Goal: Navigation & Orientation: Understand site structure

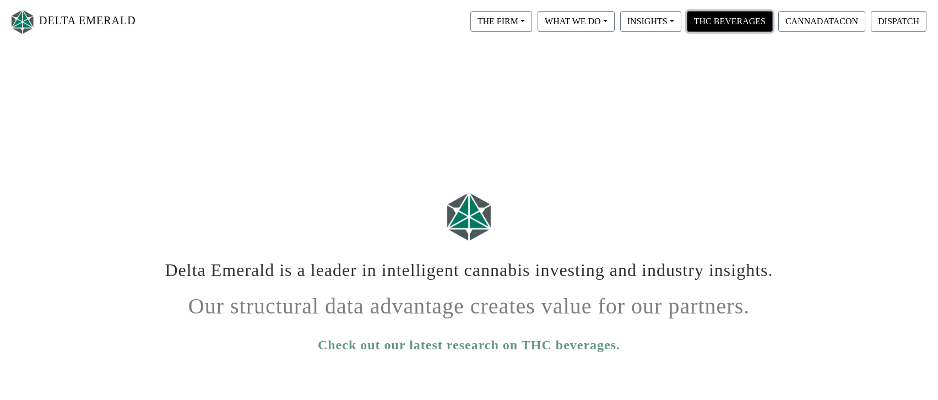
click at [709, 26] on button "THC BEVERAGES" at bounding box center [730, 21] width 86 height 21
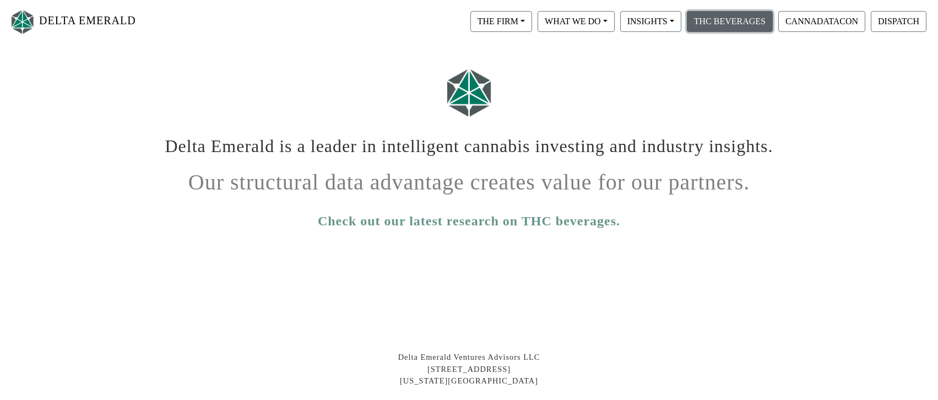
scroll to position [165, 0]
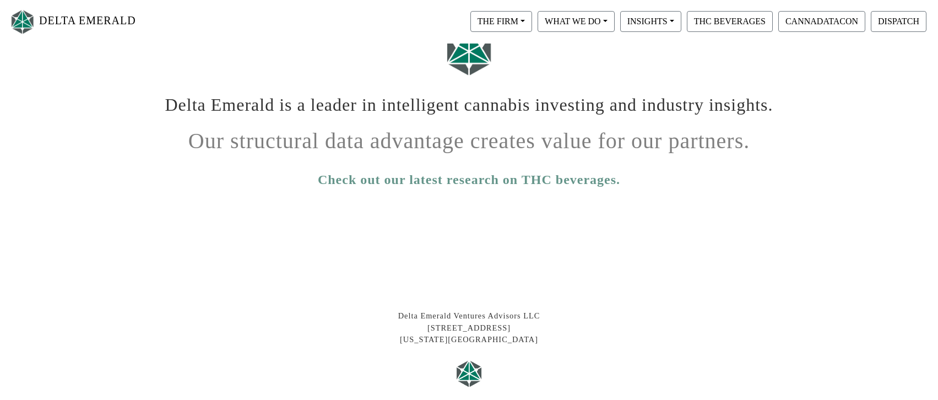
click at [289, 172] on div "Check out our latest research on THC beverages." at bounding box center [469, 174] width 628 height 31
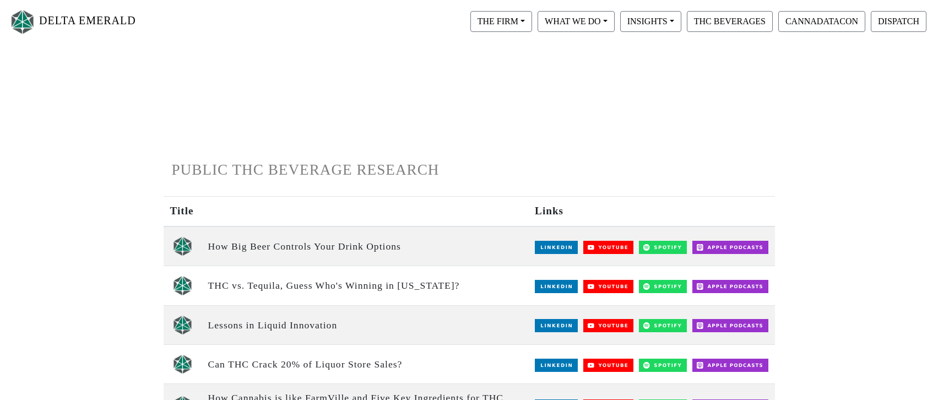
scroll to position [55, 0]
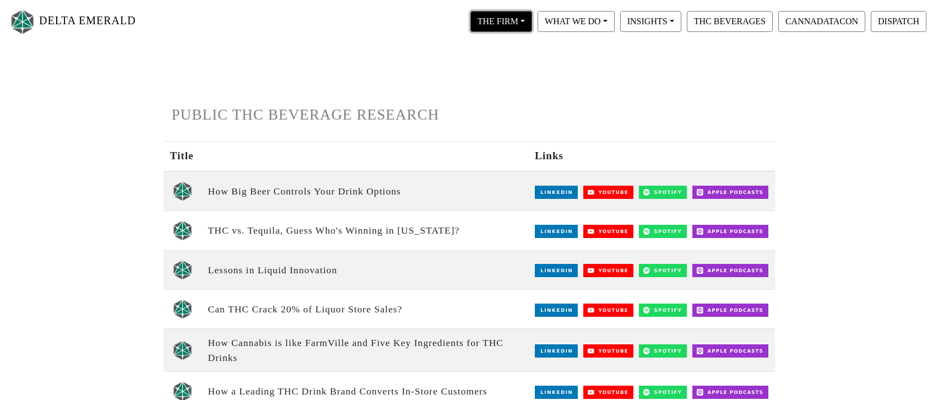
click at [504, 22] on button "THE FIRM" at bounding box center [501, 21] width 62 height 21
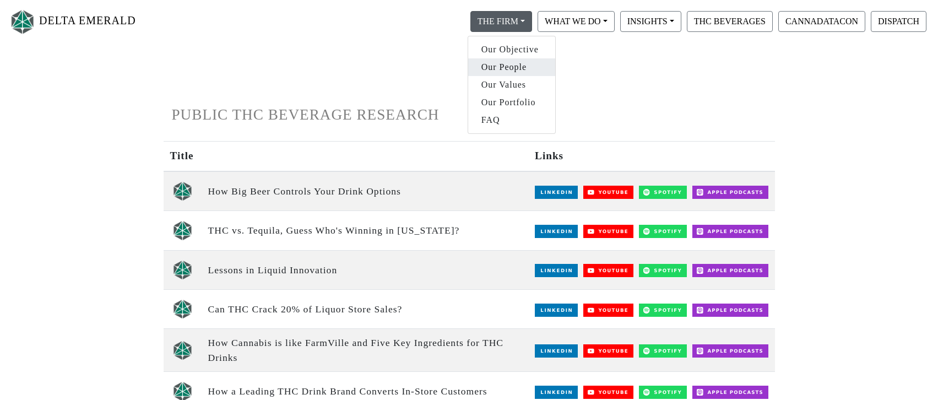
click at [510, 69] on link "Our People" at bounding box center [511, 67] width 87 height 18
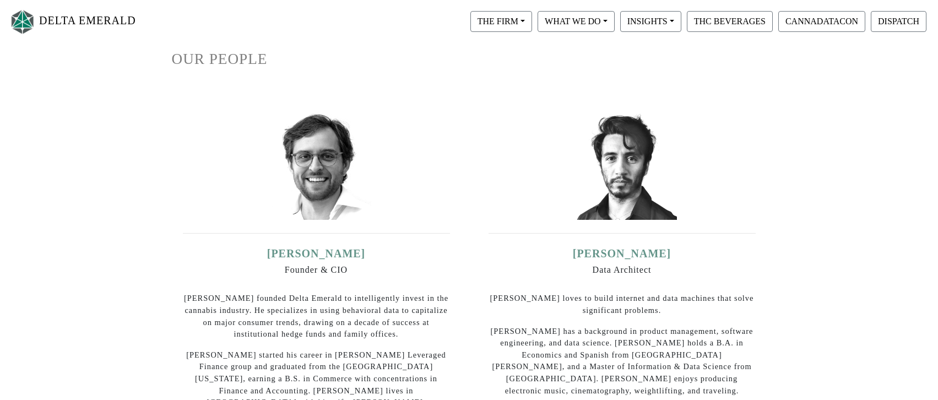
scroll to position [110, 0]
click at [508, 26] on button "THE FIRM" at bounding box center [501, 21] width 62 height 21
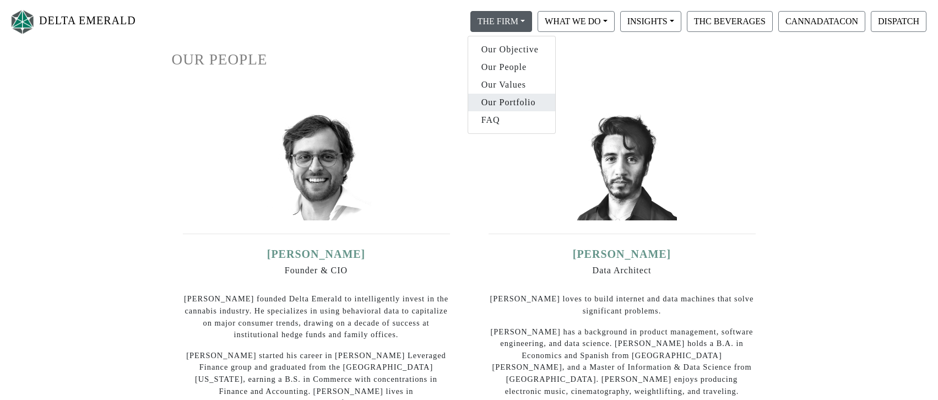
click at [521, 101] on link "Our Portfolio" at bounding box center [511, 103] width 87 height 18
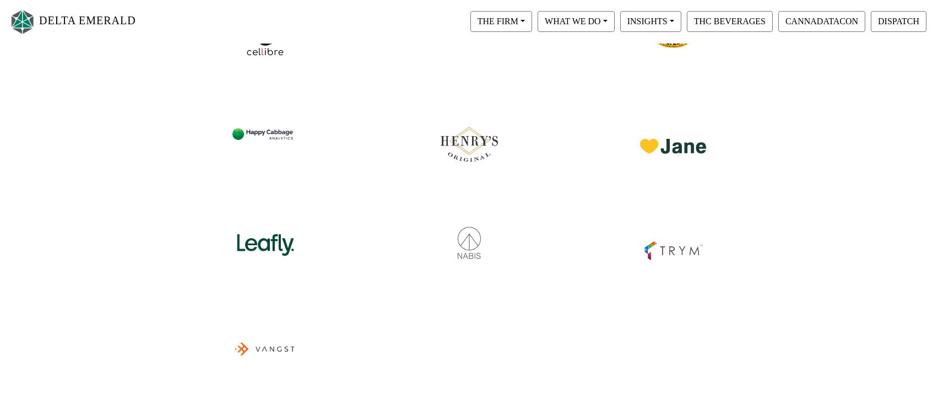
scroll to position [595, 0]
